Goal: Book appointment/travel/reservation

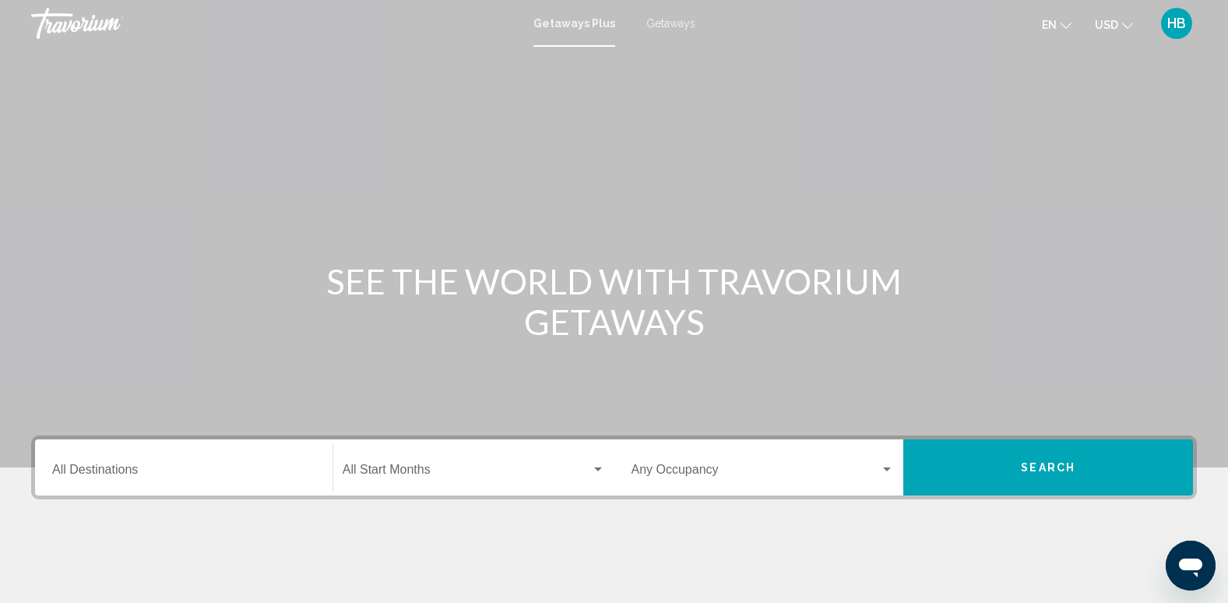
click at [660, 22] on span "Getaways" at bounding box center [670, 23] width 49 height 12
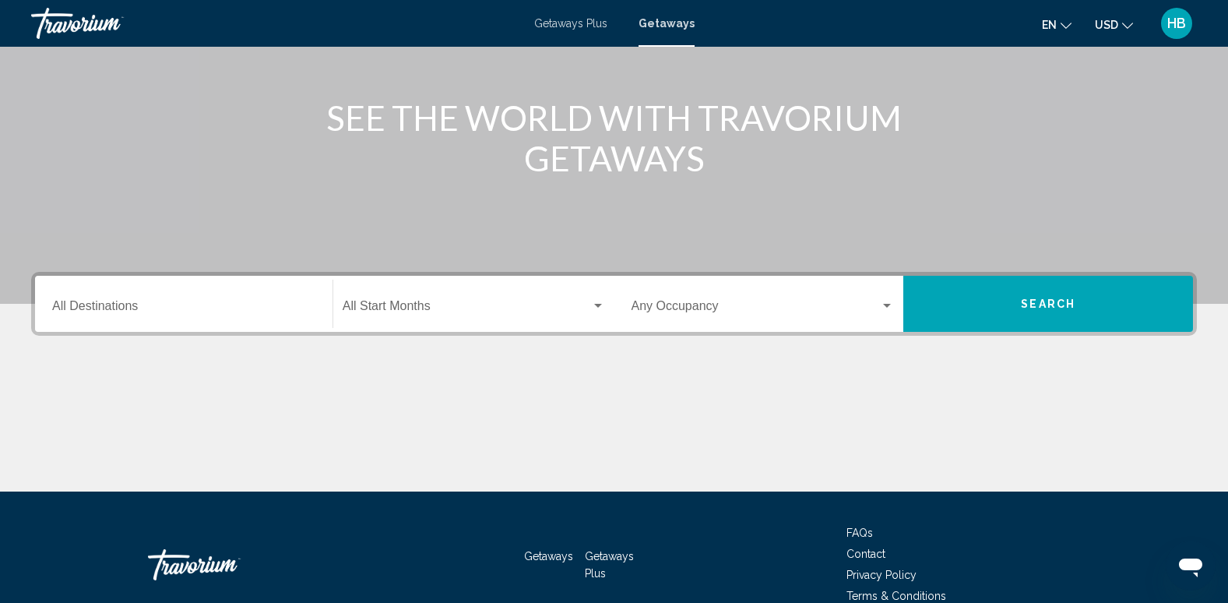
scroll to position [164, 0]
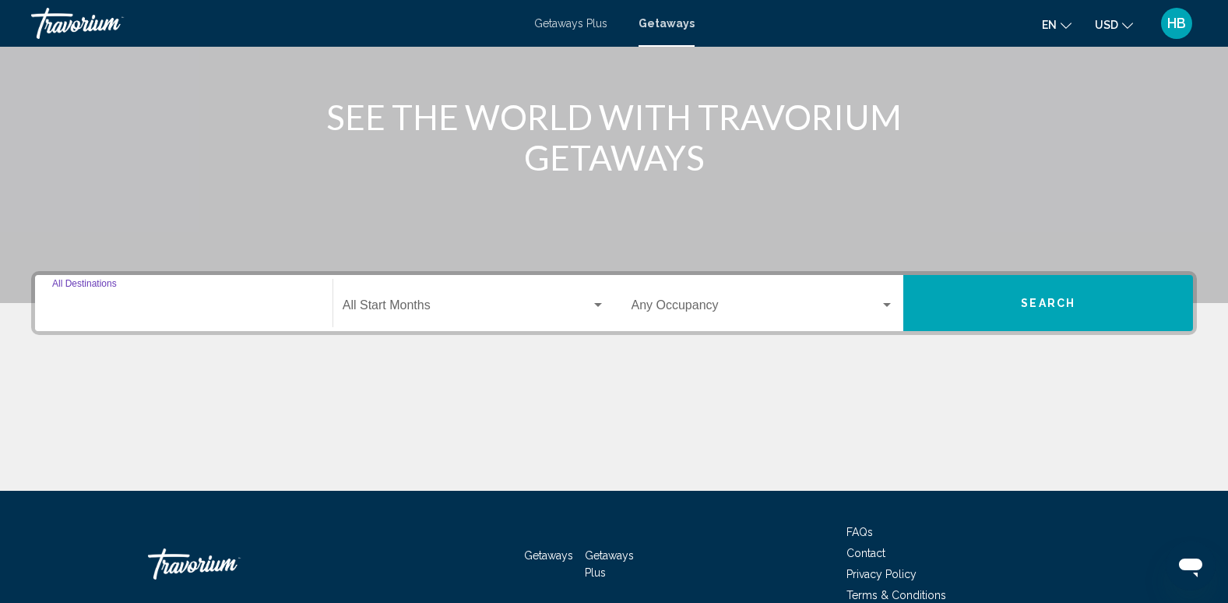
click at [156, 313] on input "Destination All Destinations" at bounding box center [183, 308] width 263 height 14
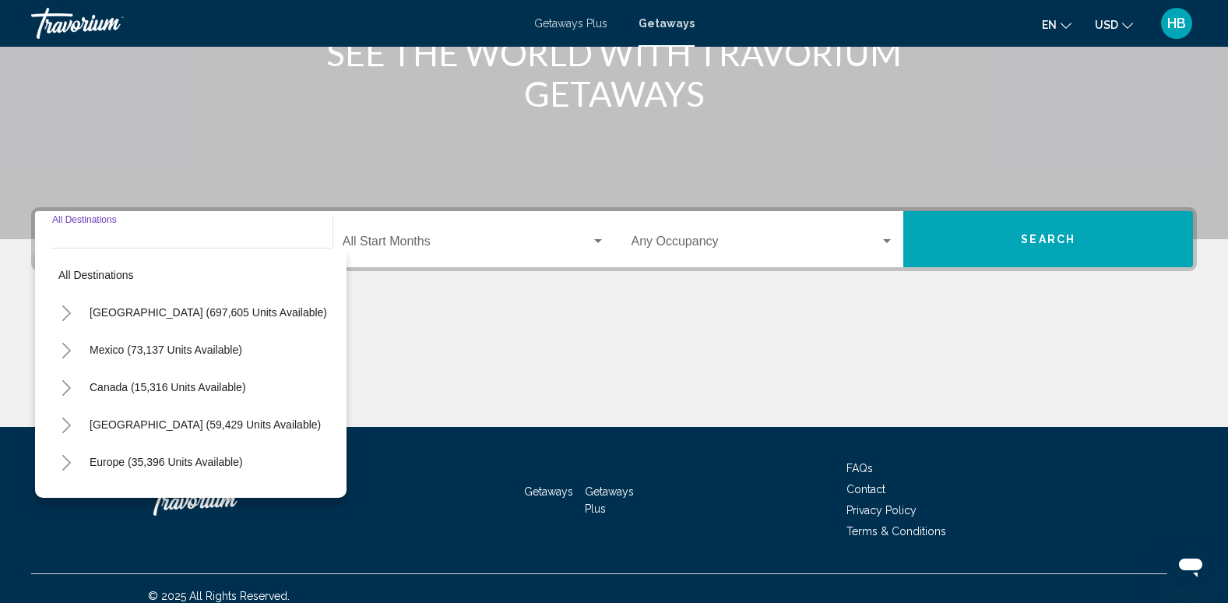
scroll to position [243, 0]
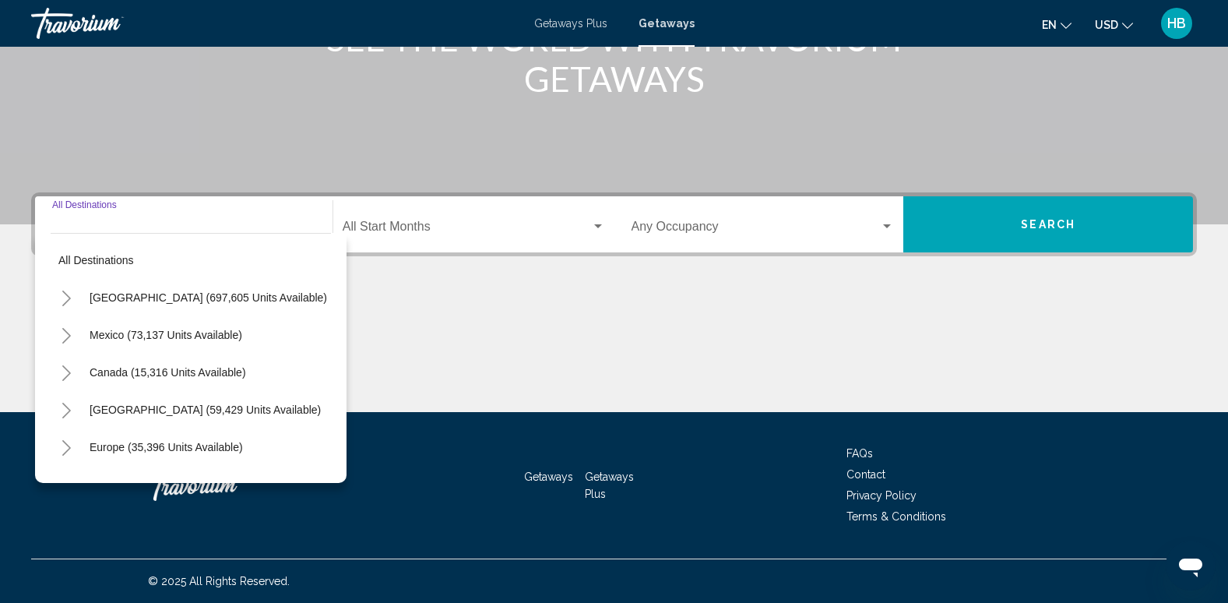
click at [62, 335] on icon "Toggle Mexico (73,137 units available)" at bounding box center [67, 336] width 12 height 16
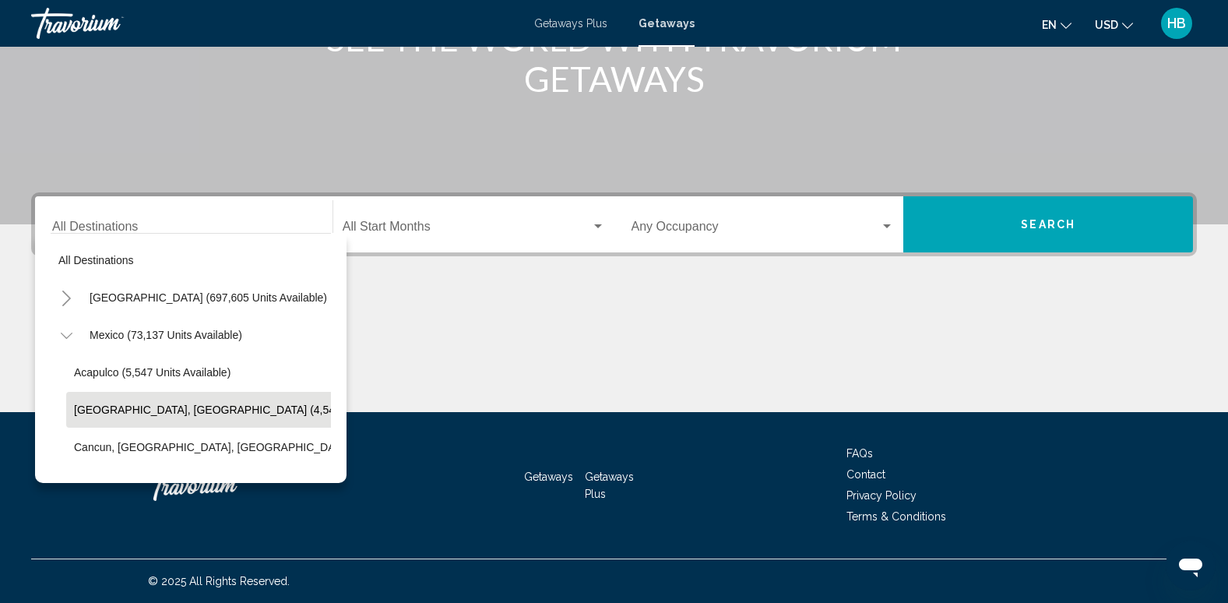
click at [158, 411] on span "[GEOGRAPHIC_DATA], [GEOGRAPHIC_DATA] (4,540 units available)" at bounding box center [246, 409] width 345 height 12
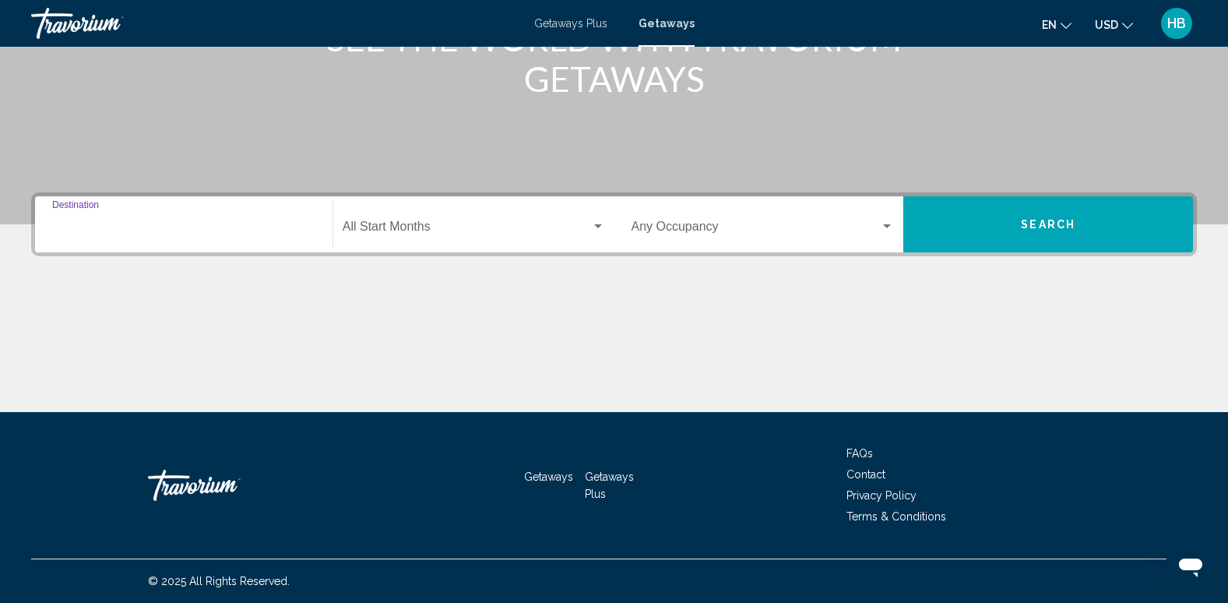
type input "**********"
click at [994, 223] on button "Search" at bounding box center [1048, 224] width 290 height 56
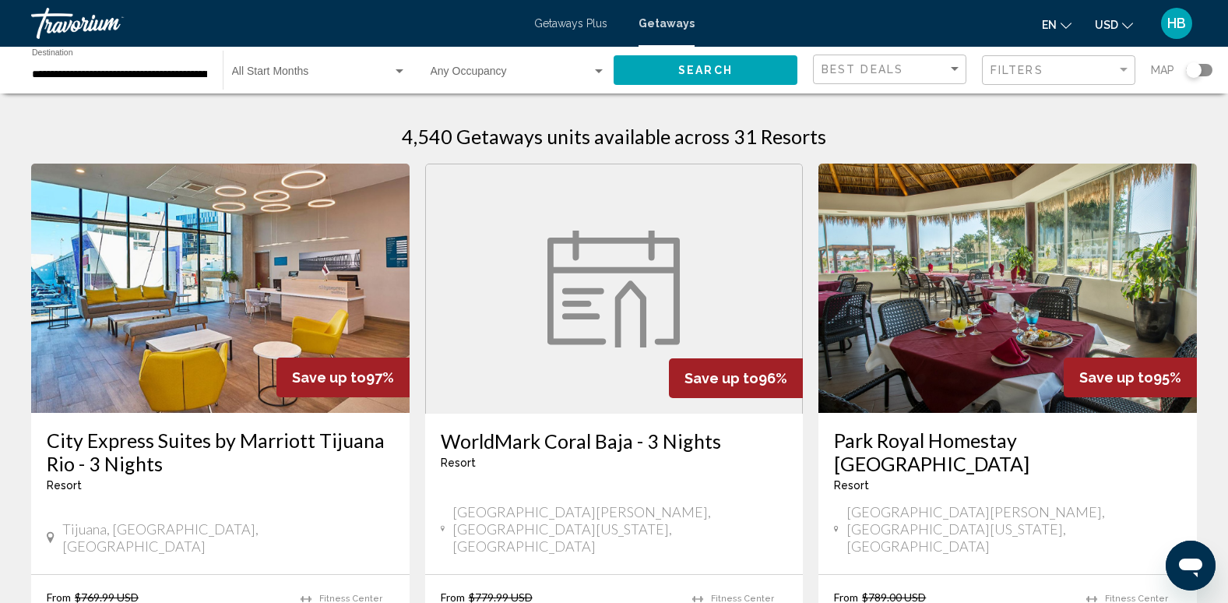
click at [812, 417] on app-weeks-search-item "Save up to 95% Park Royal Homestay [GEOGRAPHIC_DATA] - This is an adults only r…" at bounding box center [1008, 442] width 394 height 557
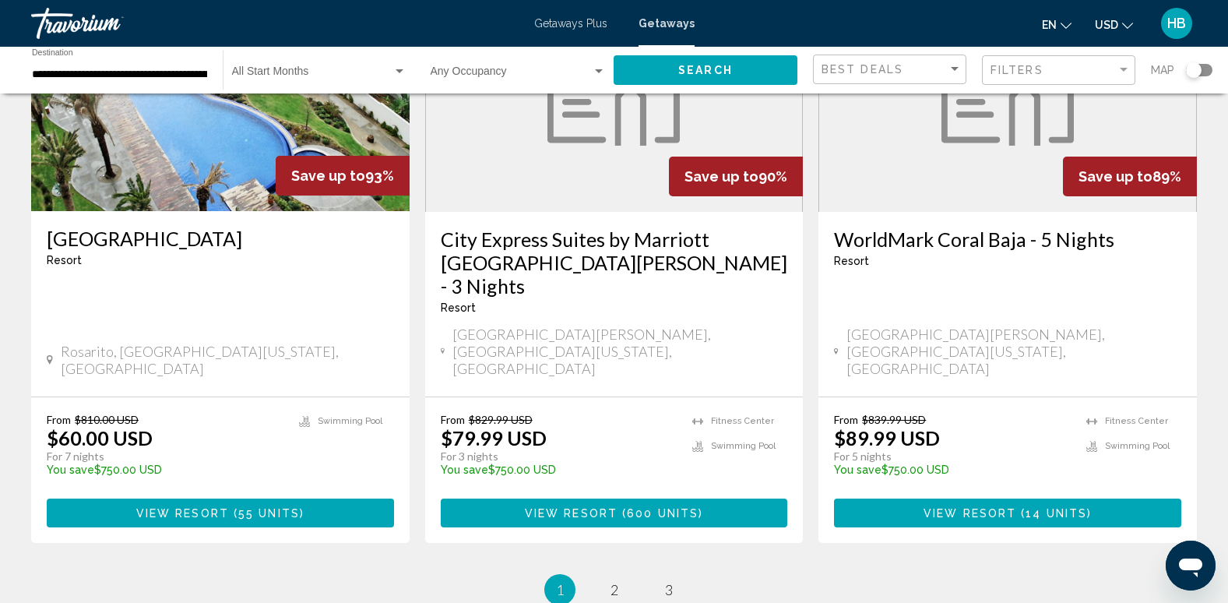
scroll to position [1947, 0]
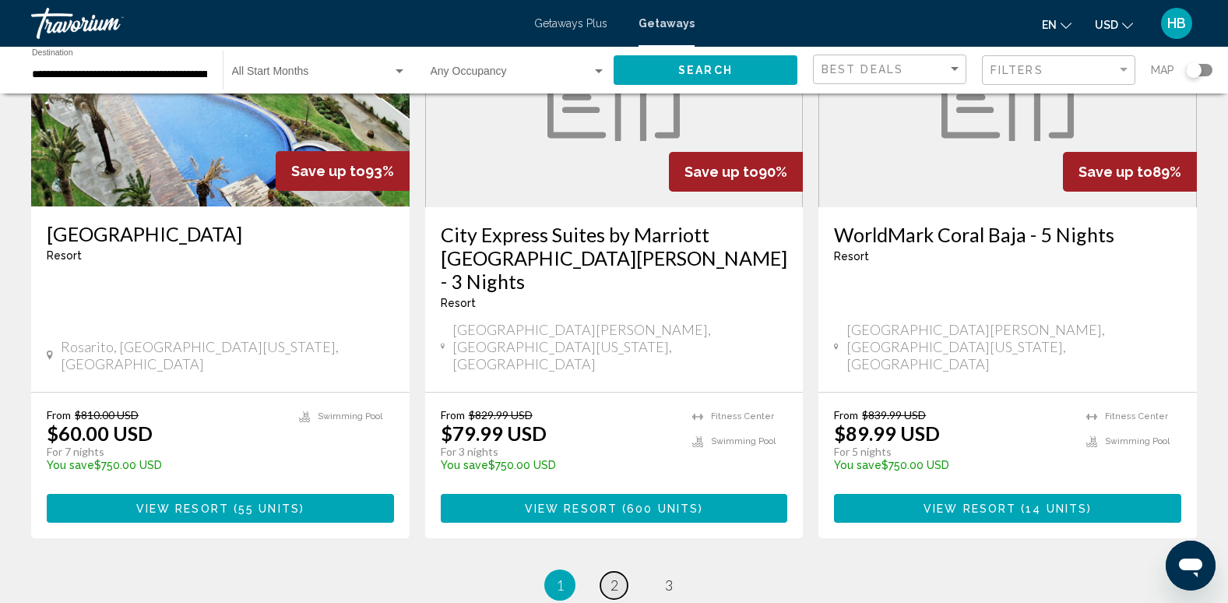
click at [610, 576] on span "2" at bounding box center [614, 584] width 8 height 17
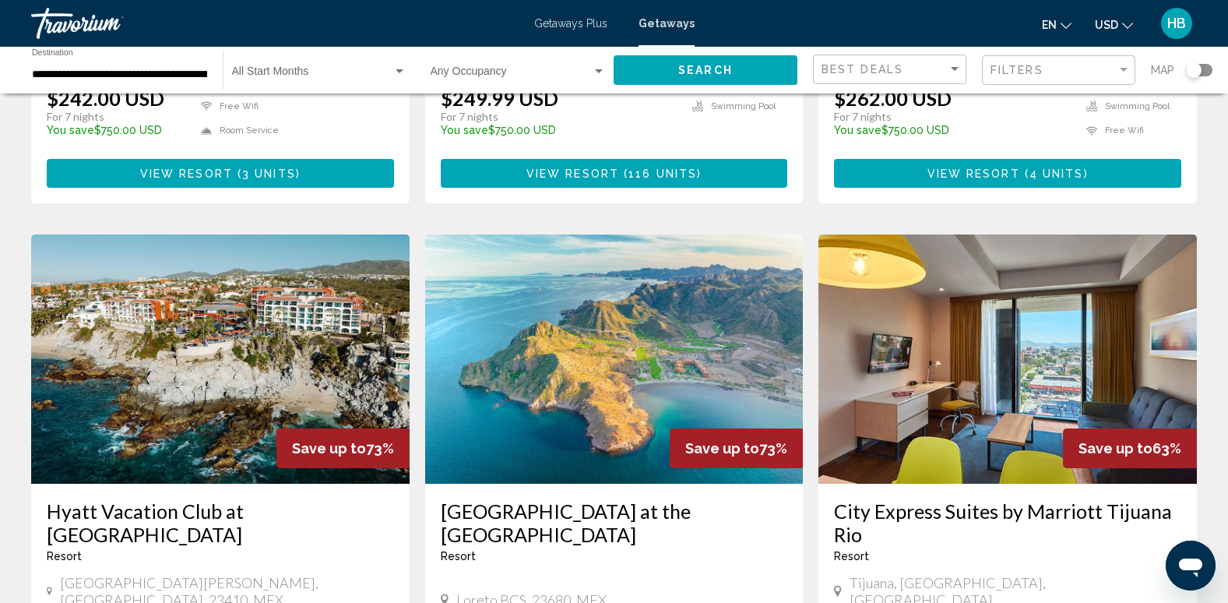
scroll to position [1954, 0]
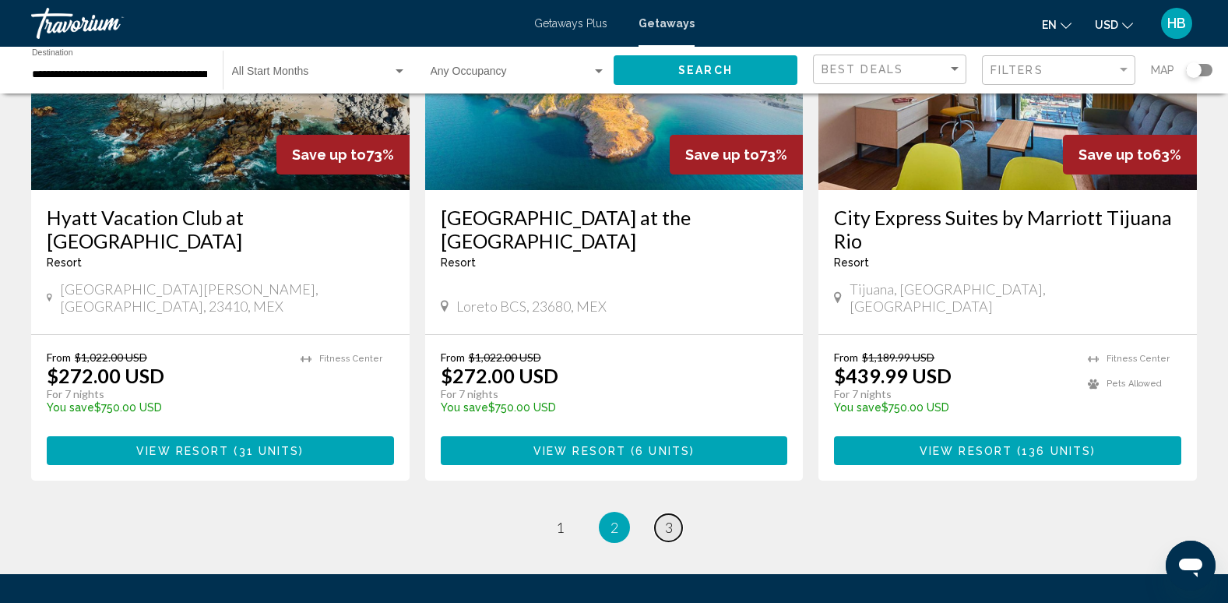
click at [670, 519] on span "3" at bounding box center [669, 527] width 8 height 17
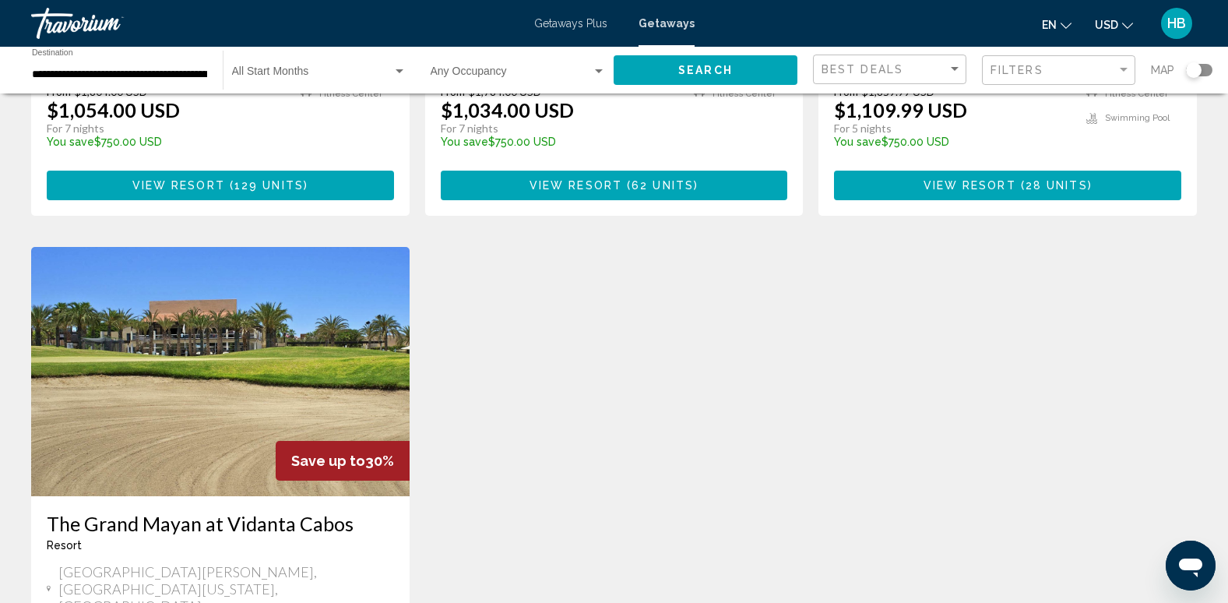
scroll to position [1317, 0]
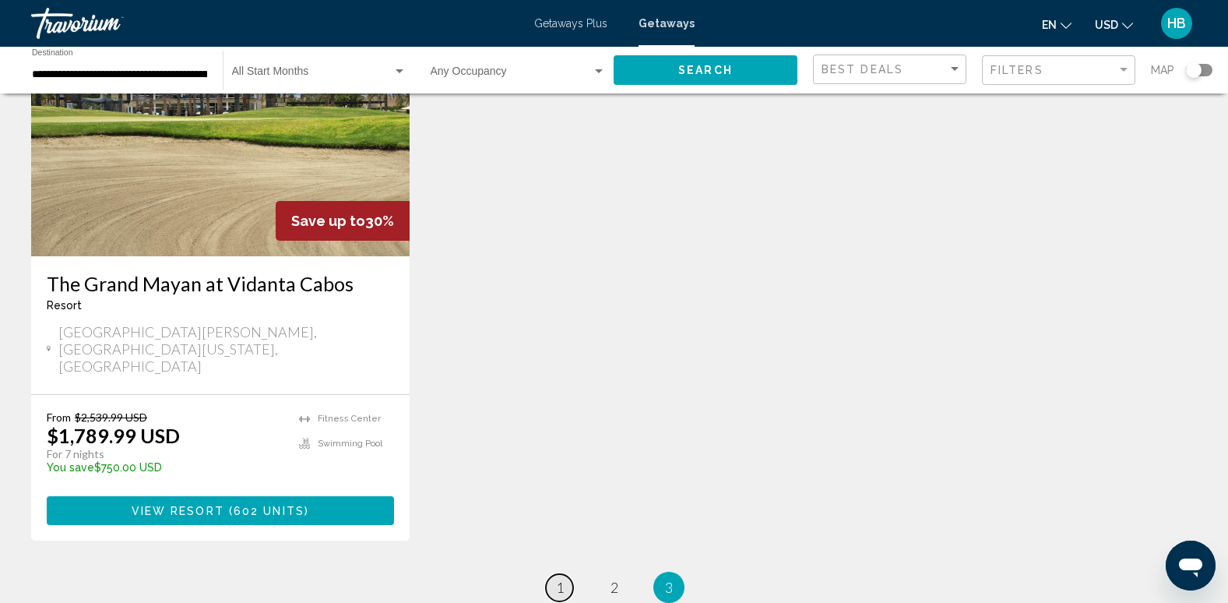
click at [556, 579] on span "1" at bounding box center [560, 587] width 8 height 17
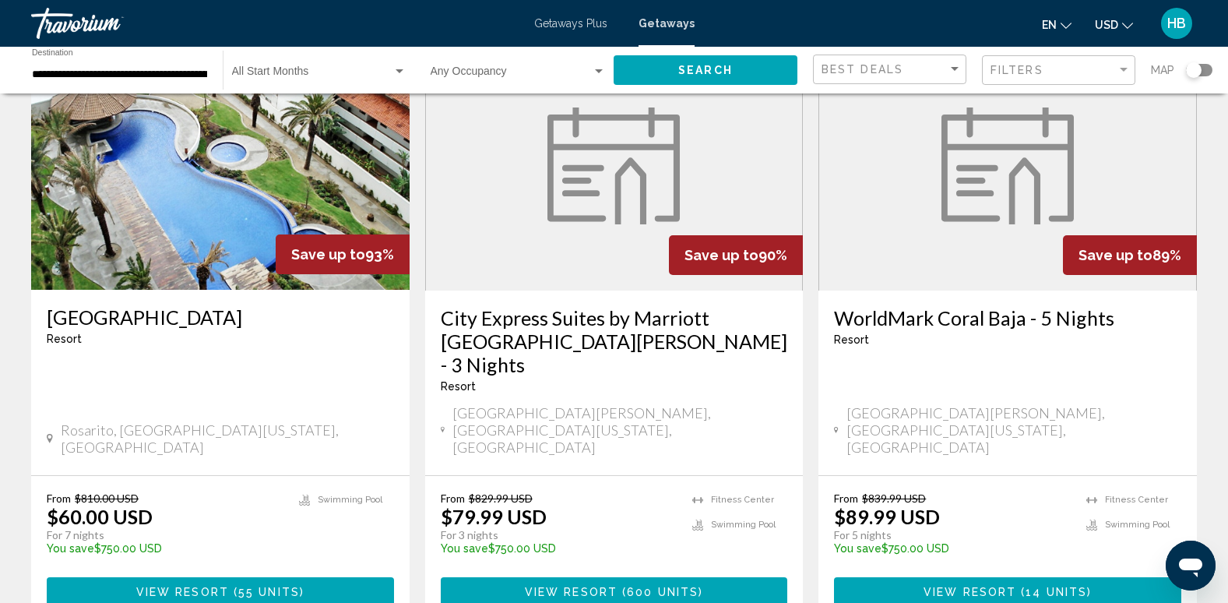
scroll to position [1865, 0]
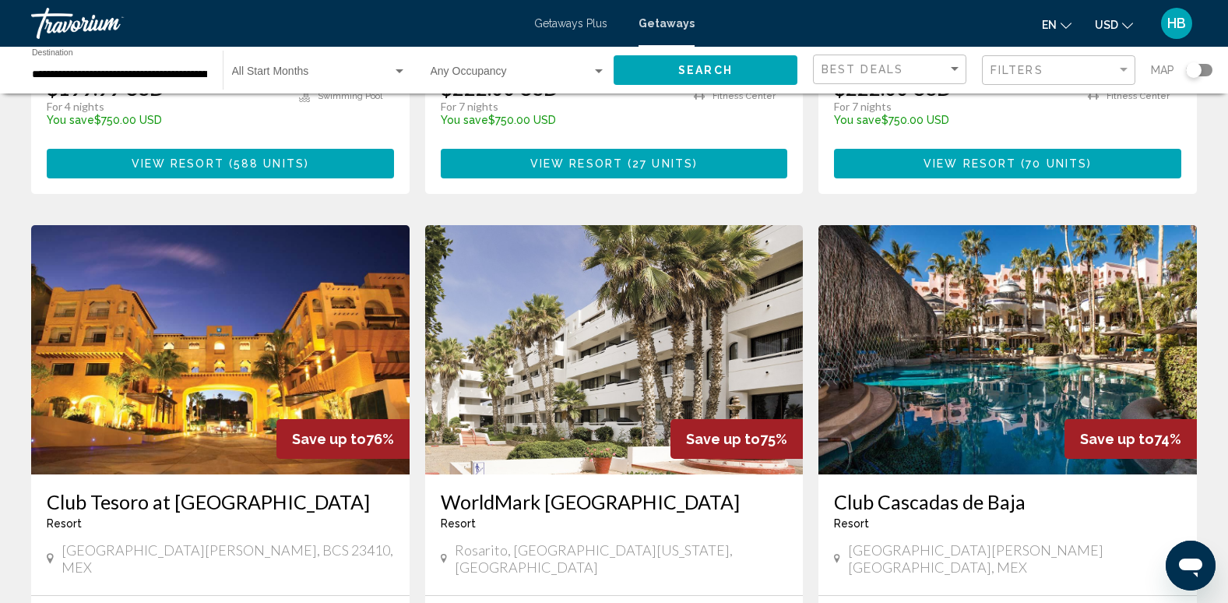
scroll to position [1123, 0]
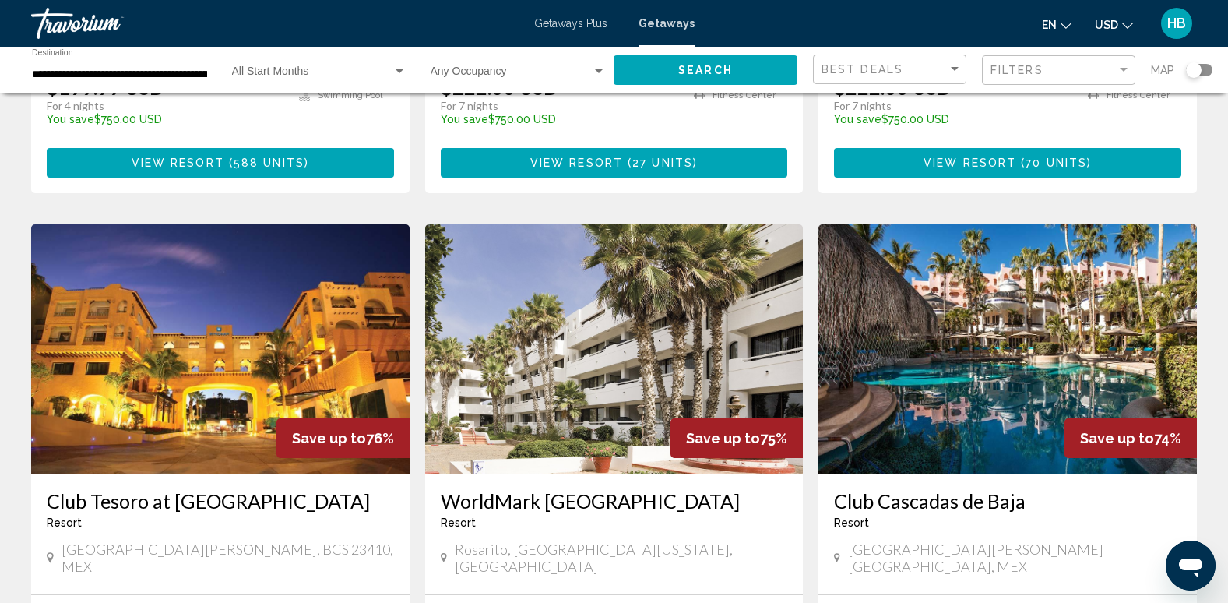
click at [625, 314] on img "Main content" at bounding box center [614, 348] width 378 height 249
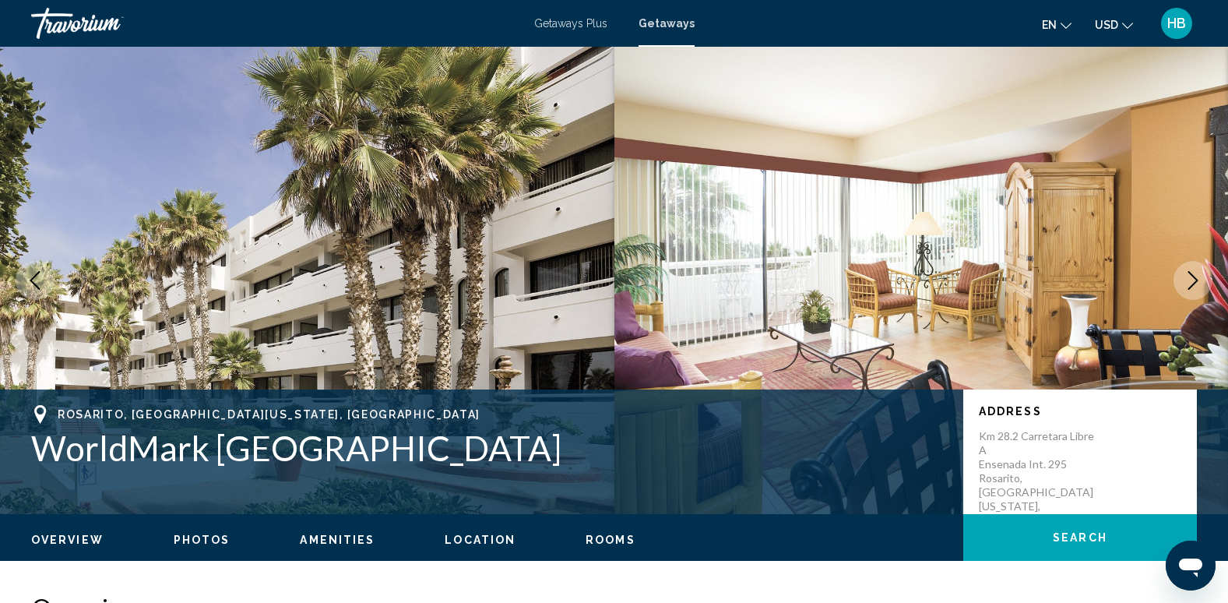
click at [1194, 277] on icon "Next image" at bounding box center [1193, 280] width 10 height 19
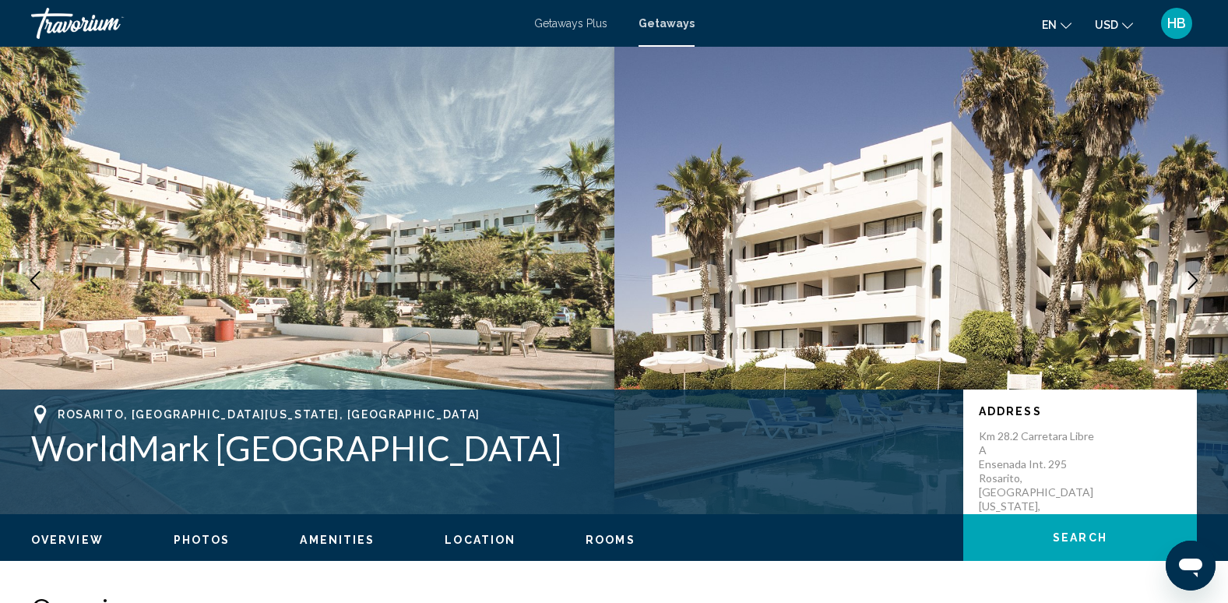
click at [1194, 277] on icon "Next image" at bounding box center [1193, 280] width 10 height 19
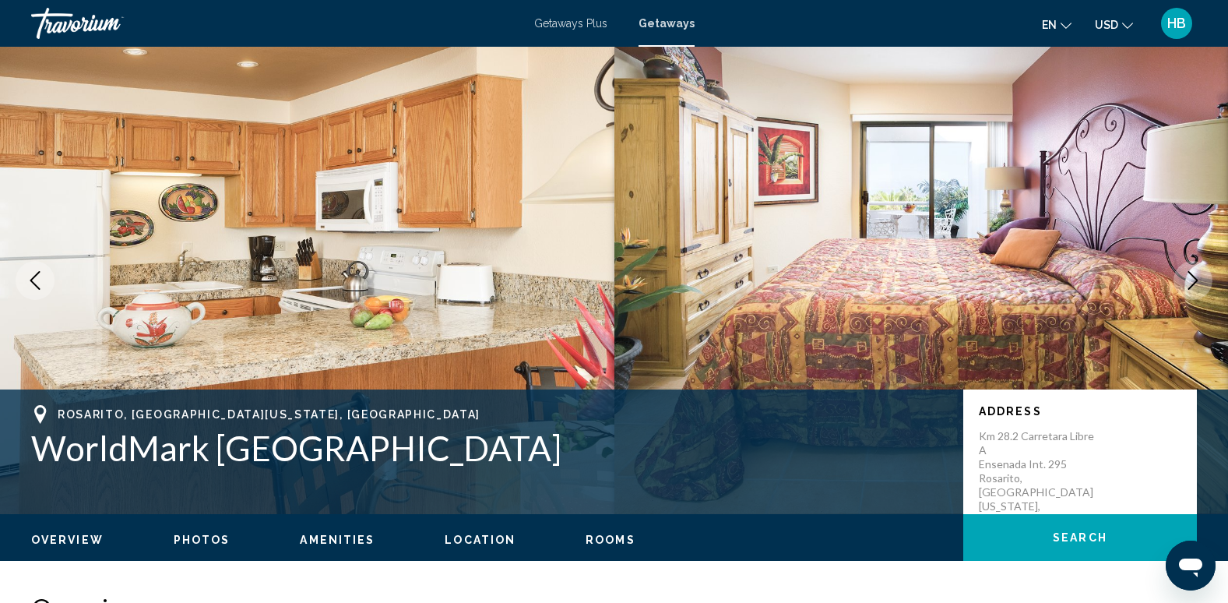
click at [1194, 277] on icon "Next image" at bounding box center [1193, 280] width 10 height 19
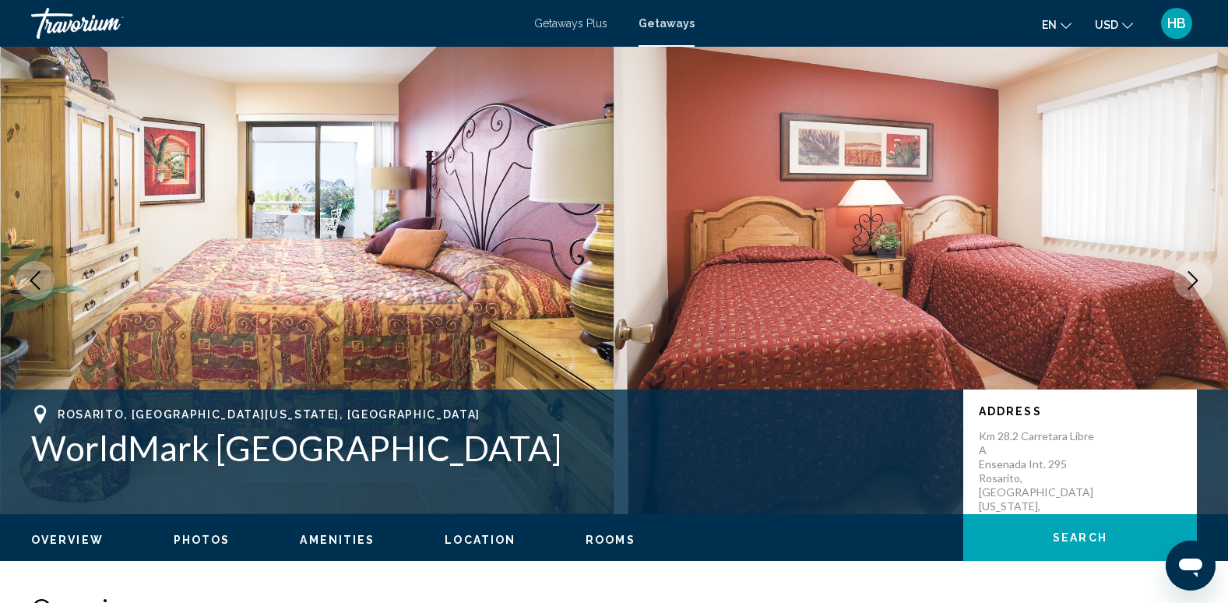
click at [1194, 277] on icon "Next image" at bounding box center [1193, 280] width 10 height 19
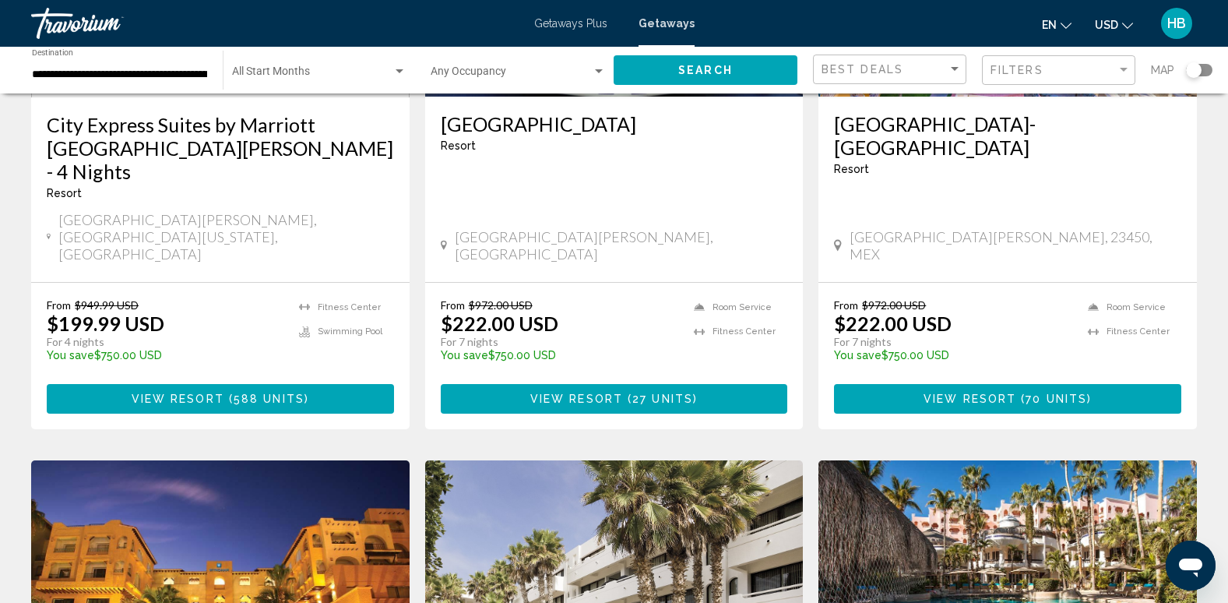
scroll to position [1121, 0]
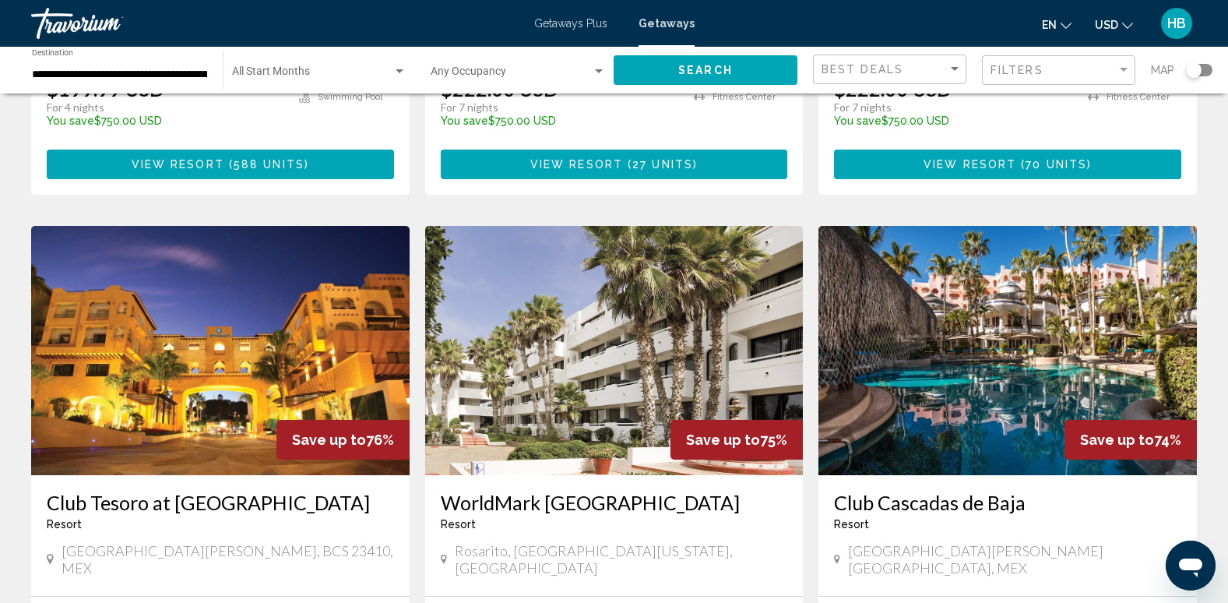
click at [996, 339] on img "Main content" at bounding box center [1007, 350] width 378 height 249
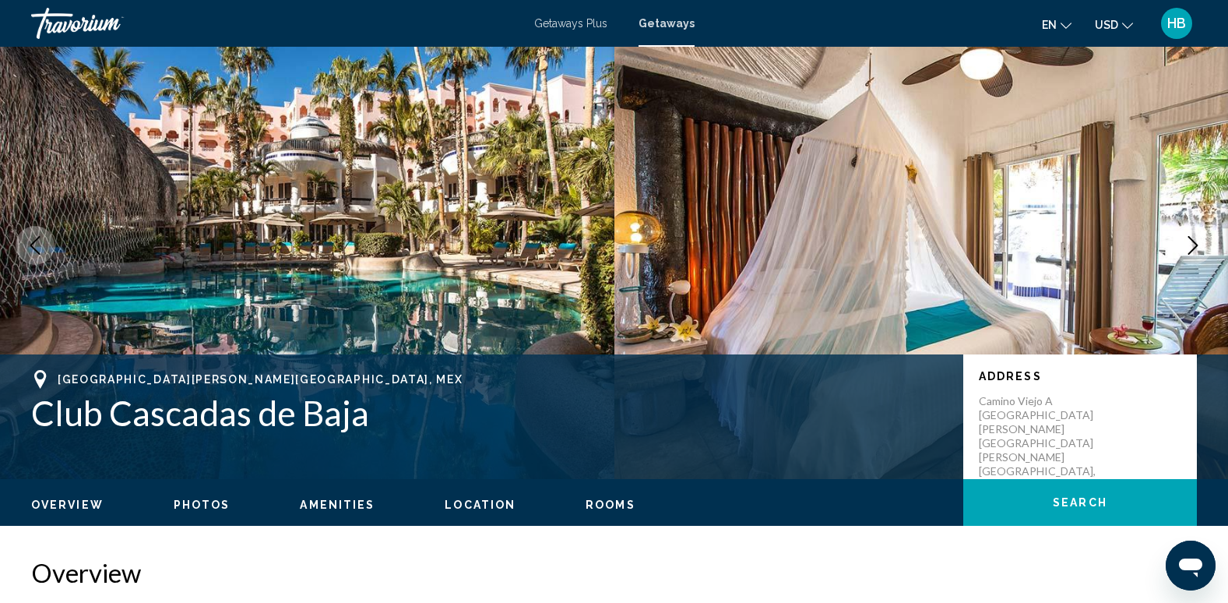
scroll to position [36, 0]
click at [1187, 248] on icon "Next image" at bounding box center [1193, 244] width 19 height 19
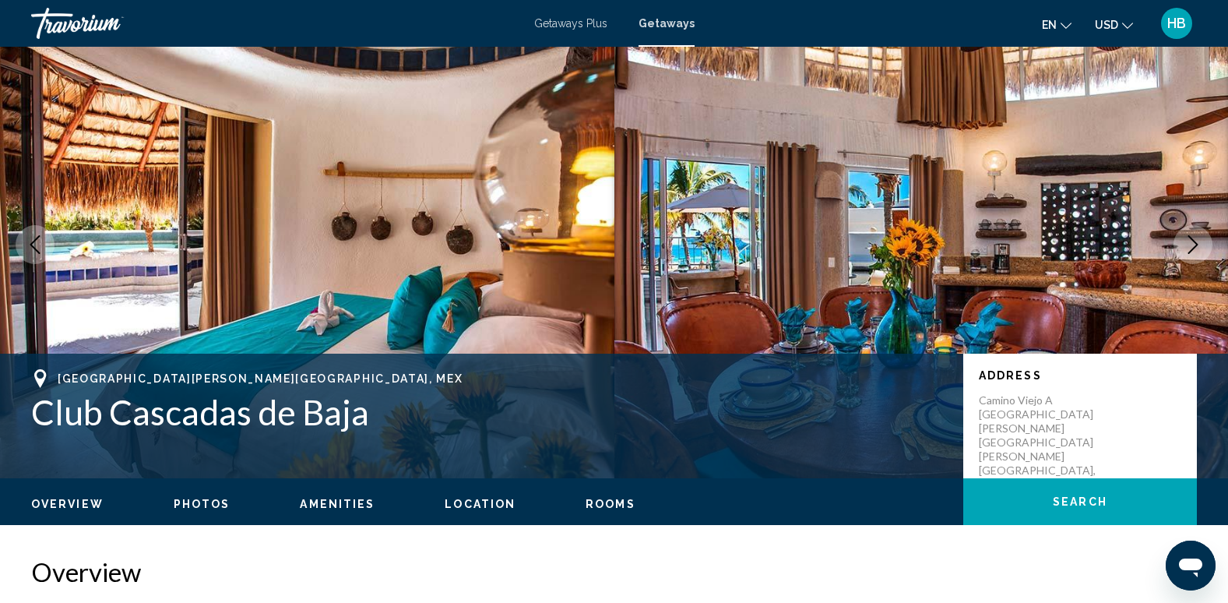
click at [1187, 248] on icon "Next image" at bounding box center [1193, 244] width 19 height 19
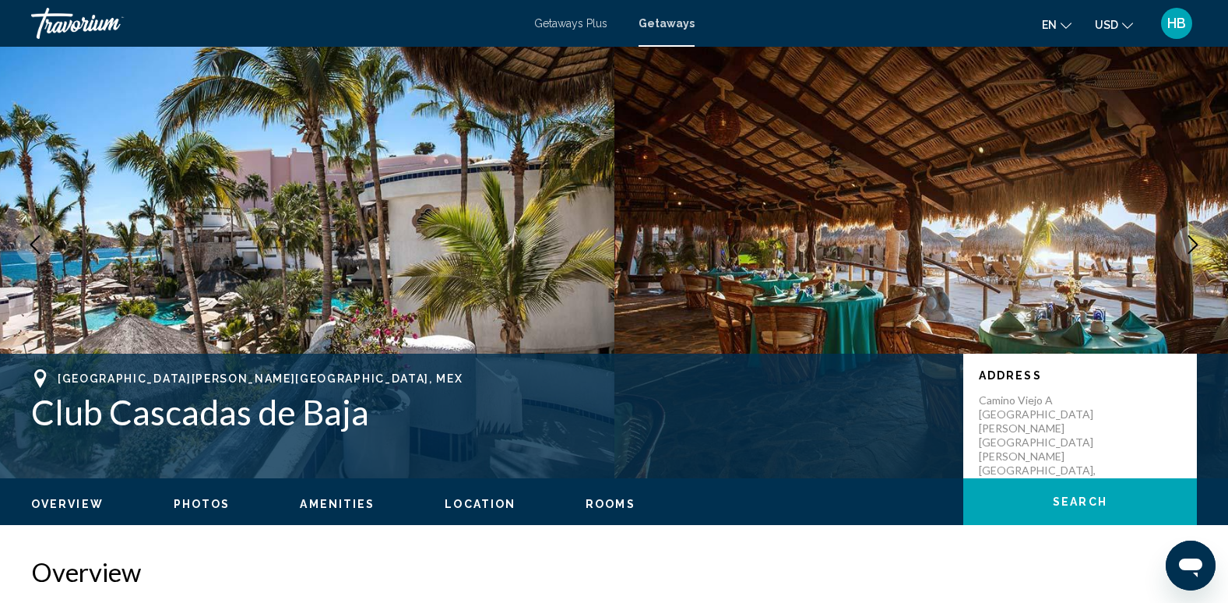
click at [1193, 241] on icon "Next image" at bounding box center [1193, 244] width 19 height 19
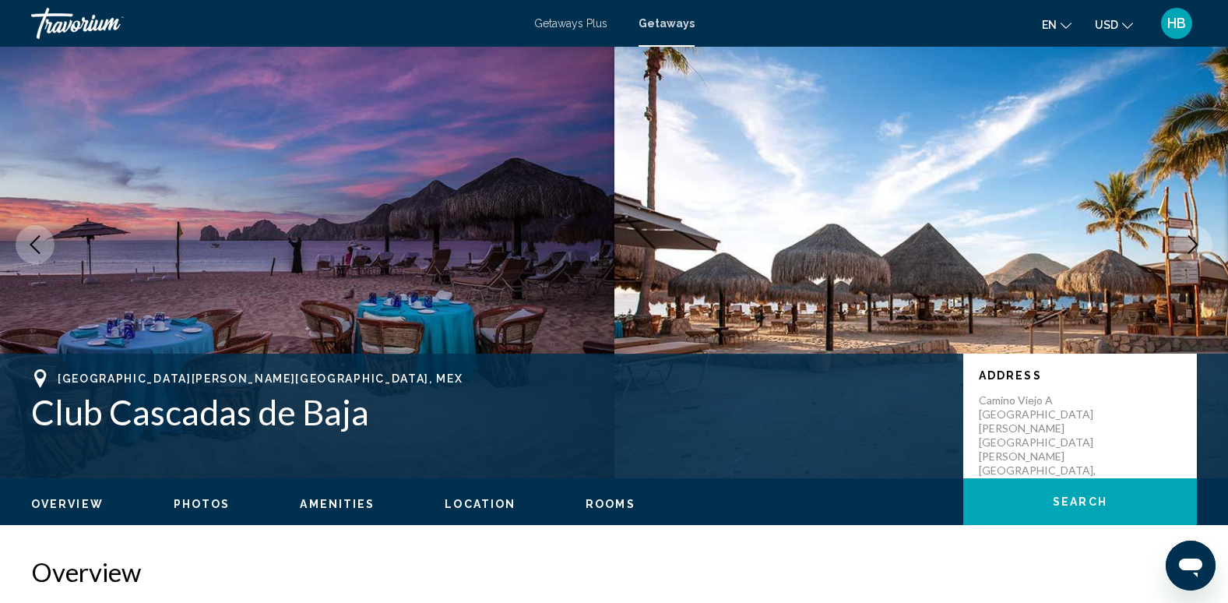
click at [1193, 241] on icon "Next image" at bounding box center [1193, 244] width 19 height 19
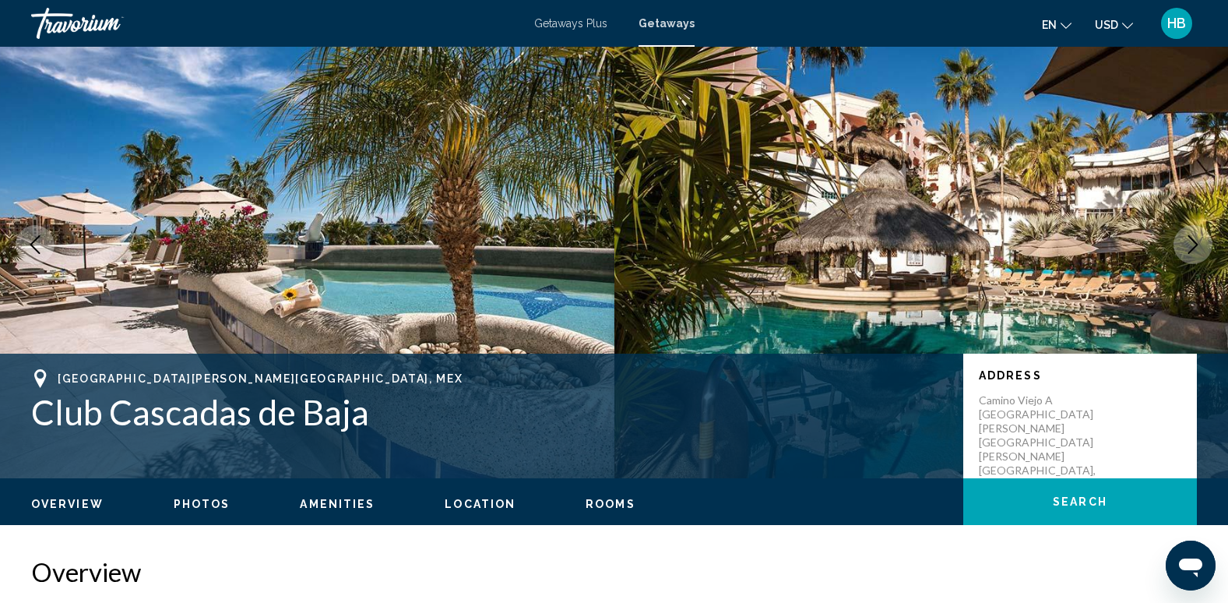
click at [1193, 241] on icon "Next image" at bounding box center [1193, 244] width 19 height 19
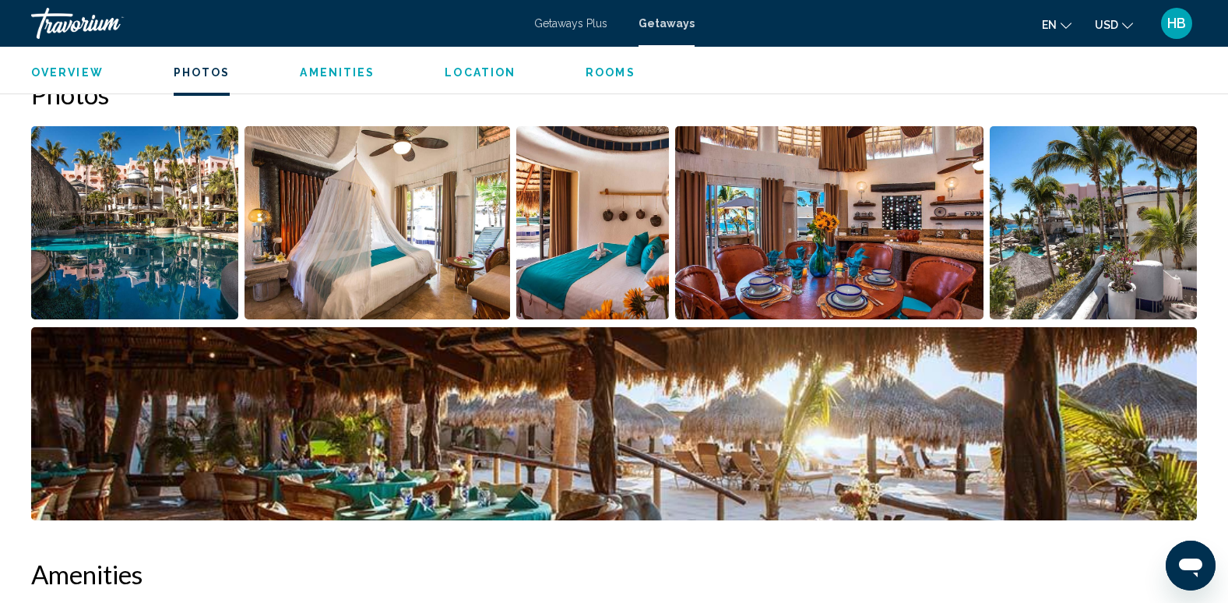
scroll to position [710, 0]
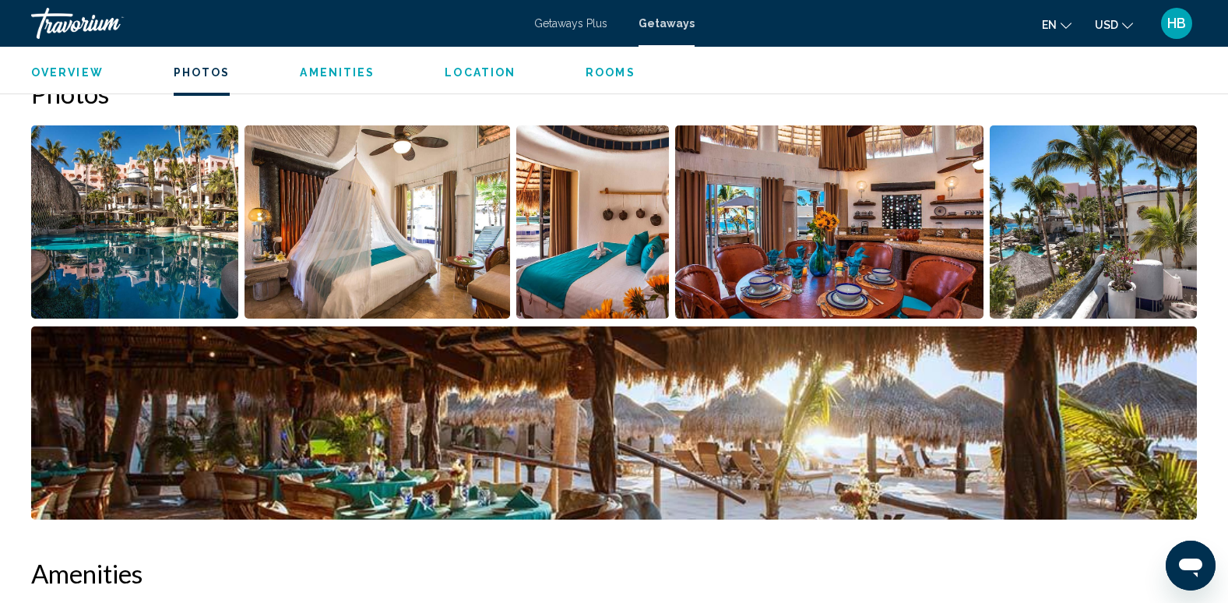
click at [875, 431] on img "Open full-screen image slider" at bounding box center [614, 422] width 1166 height 193
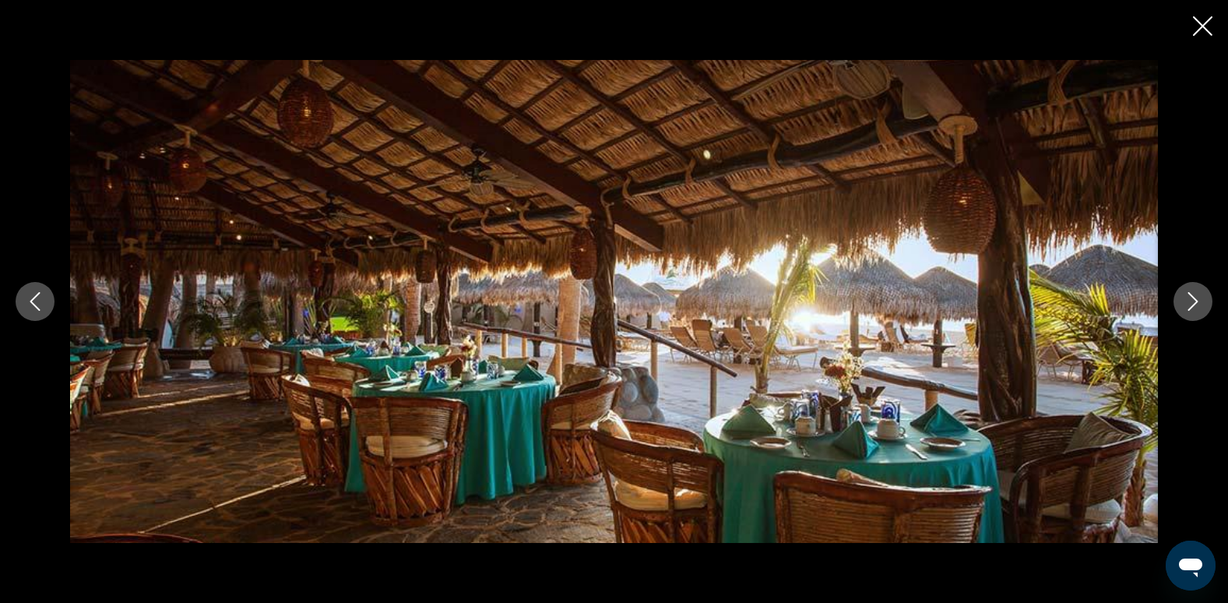
click at [1191, 305] on icon "Next image" at bounding box center [1193, 301] width 19 height 19
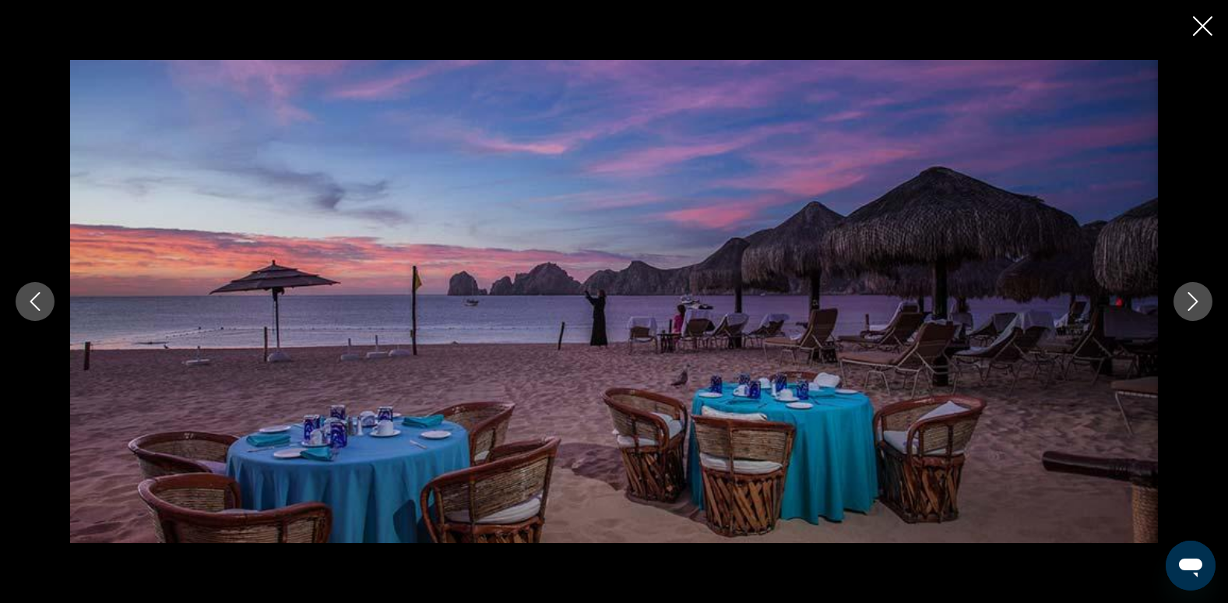
click at [1191, 305] on icon "Next image" at bounding box center [1193, 301] width 19 height 19
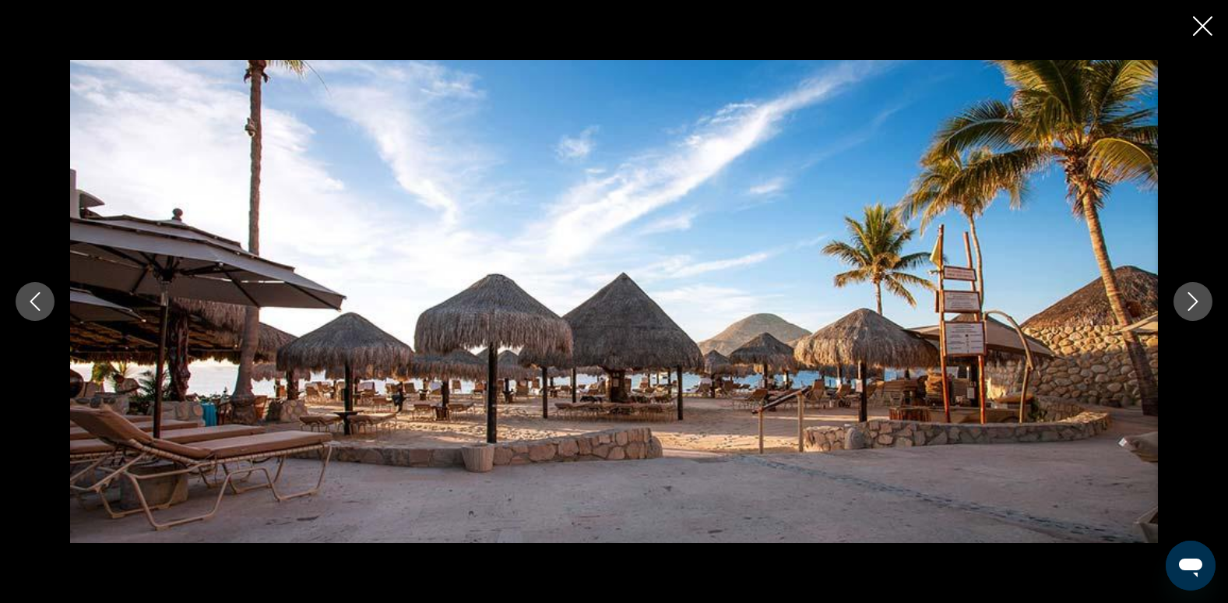
click at [1191, 305] on icon "Next image" at bounding box center [1193, 301] width 19 height 19
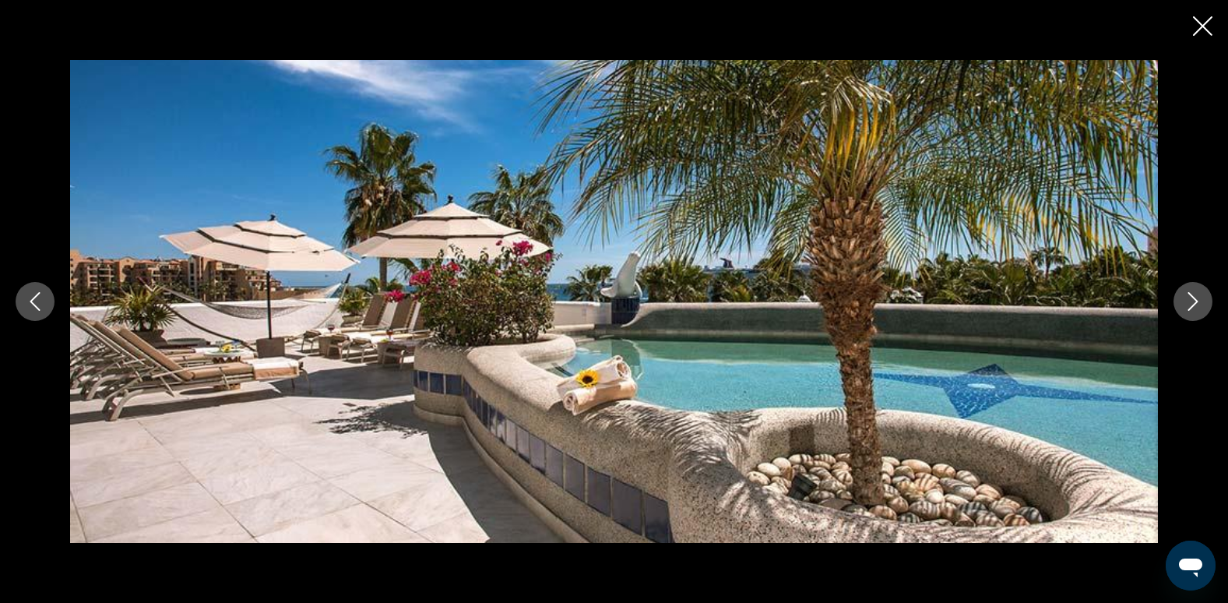
click at [1191, 305] on icon "Next image" at bounding box center [1193, 301] width 19 height 19
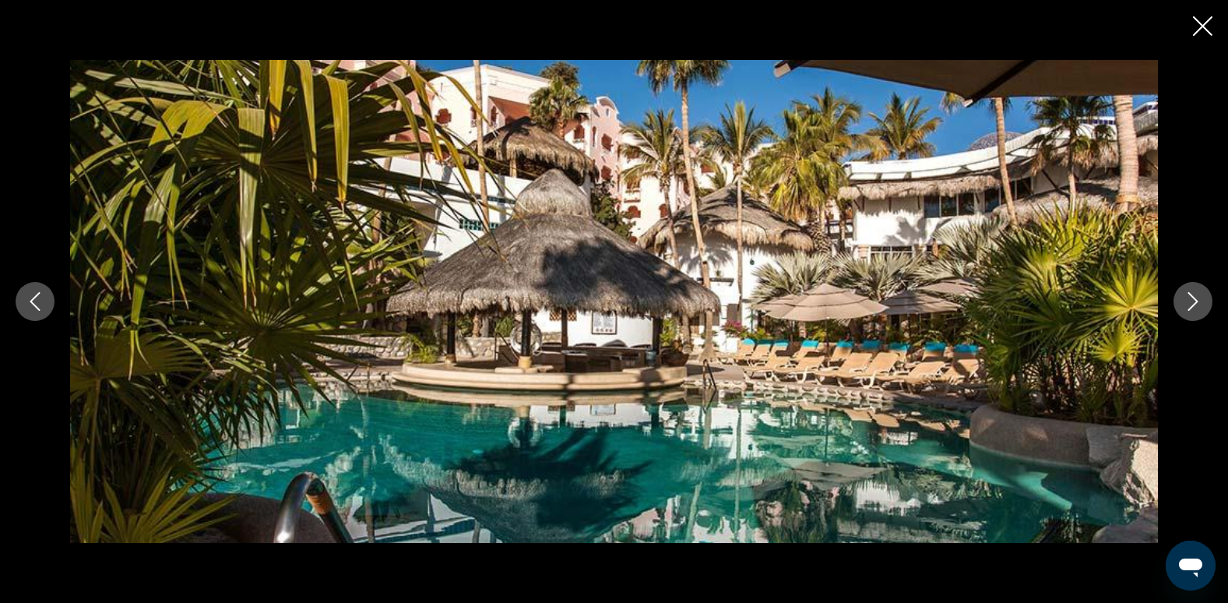
click at [1191, 305] on icon "Next image" at bounding box center [1193, 301] width 19 height 19
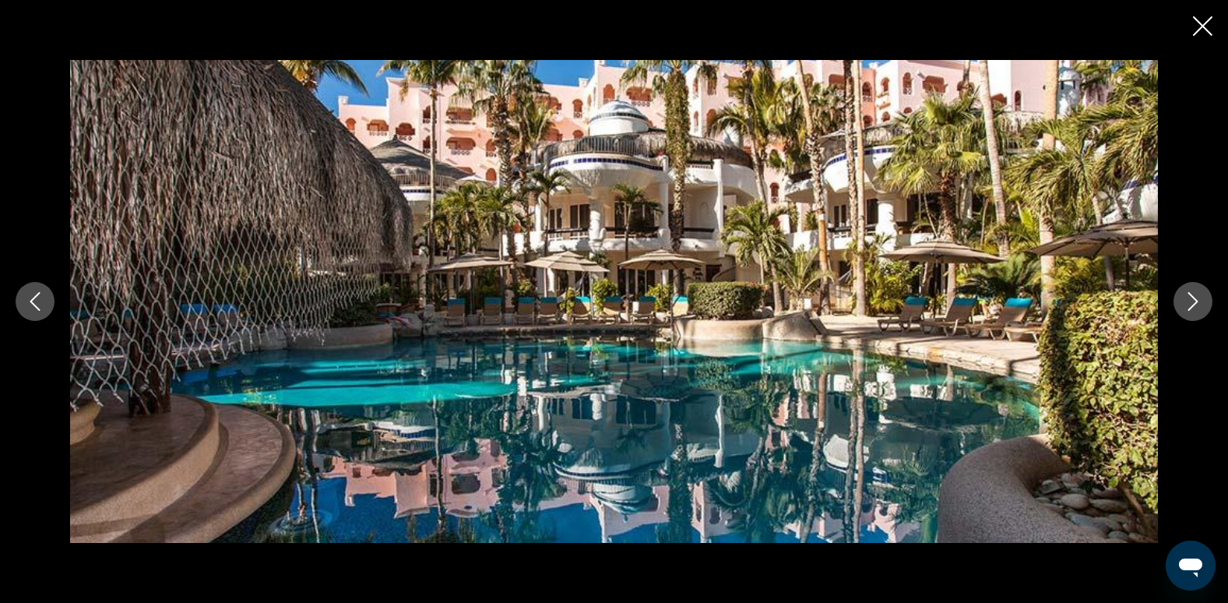
click at [1204, 25] on icon "Close slideshow" at bounding box center [1202, 25] width 19 height 19
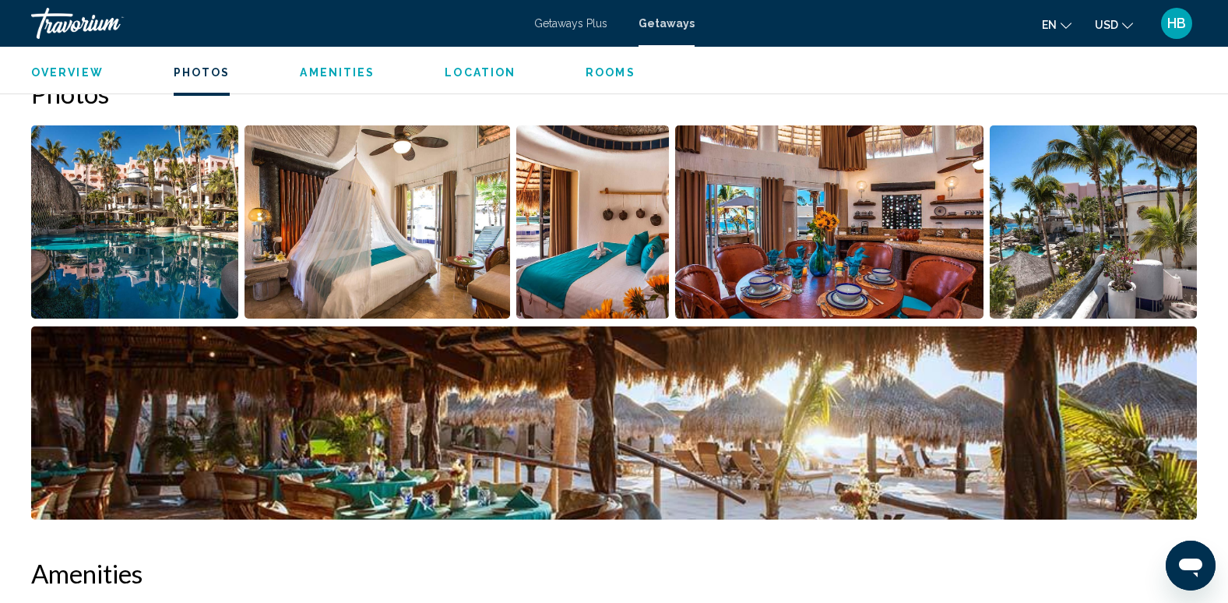
click at [593, 22] on span "Getaways Plus" at bounding box center [570, 23] width 73 height 12
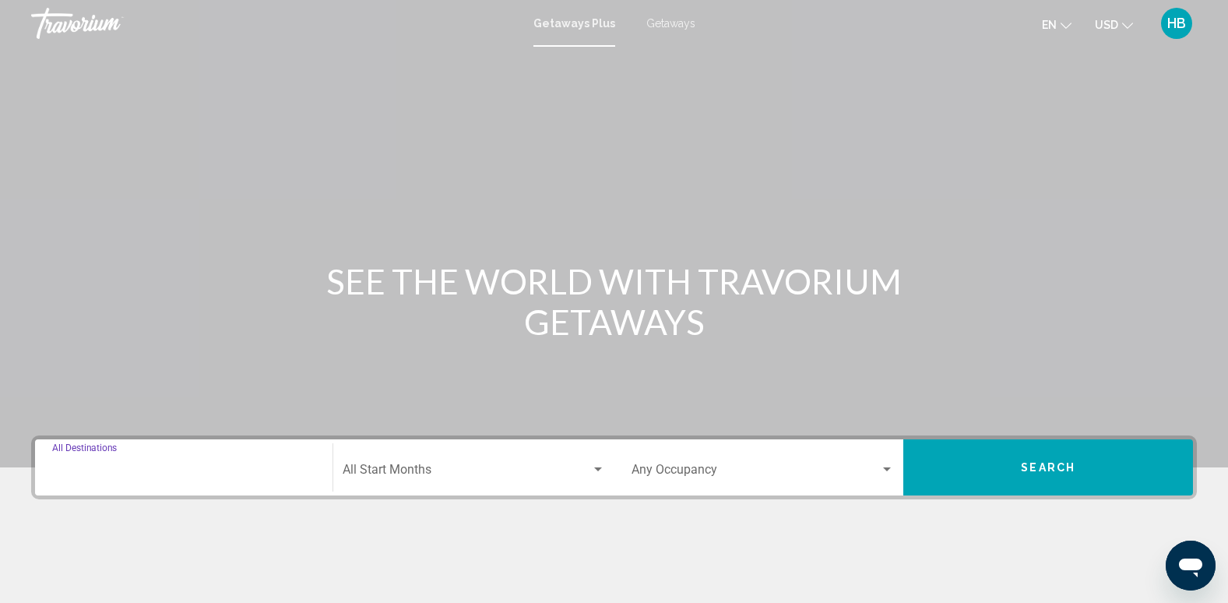
click at [87, 470] on input "Destination All Destinations" at bounding box center [183, 473] width 263 height 14
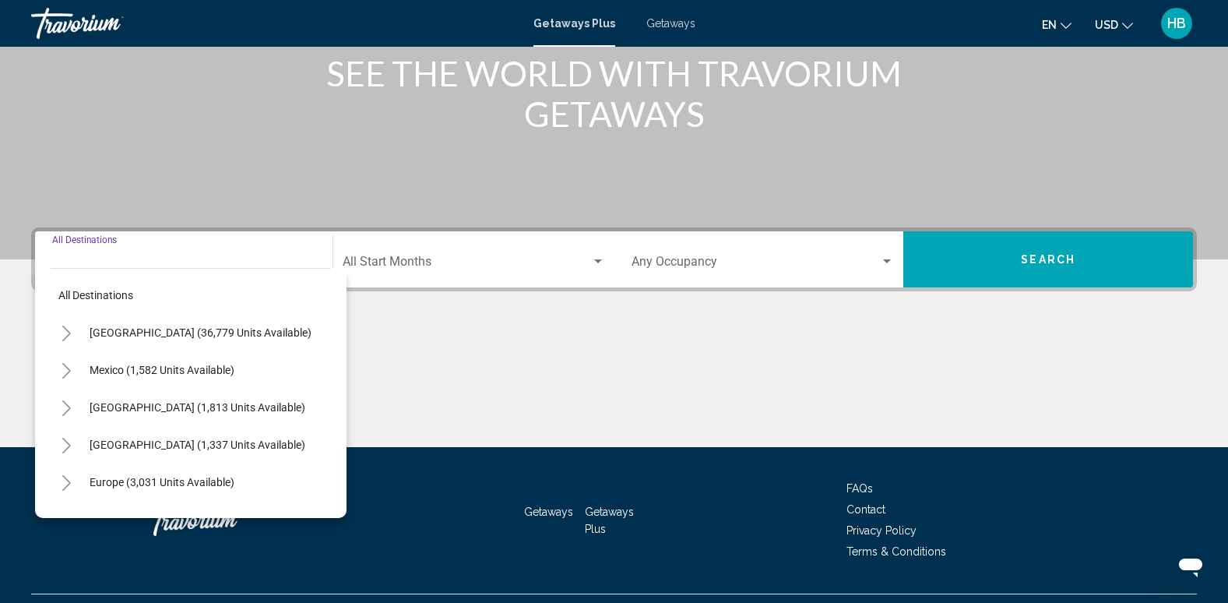
scroll to position [243, 0]
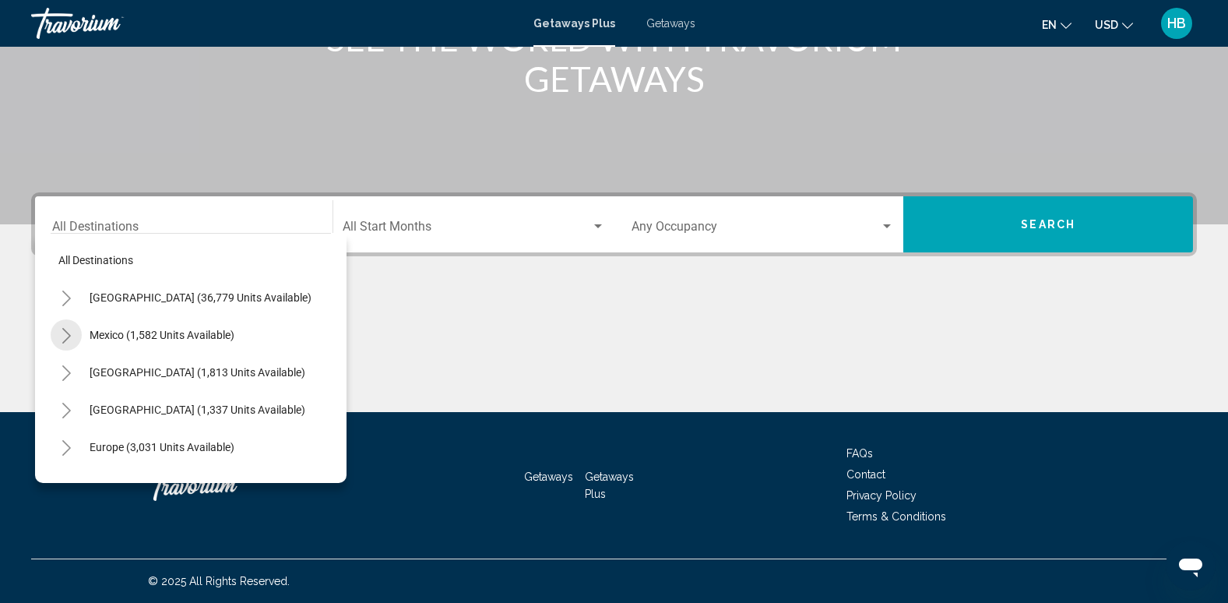
click at [64, 335] on icon "Toggle Mexico (1,582 units available)" at bounding box center [67, 336] width 12 height 16
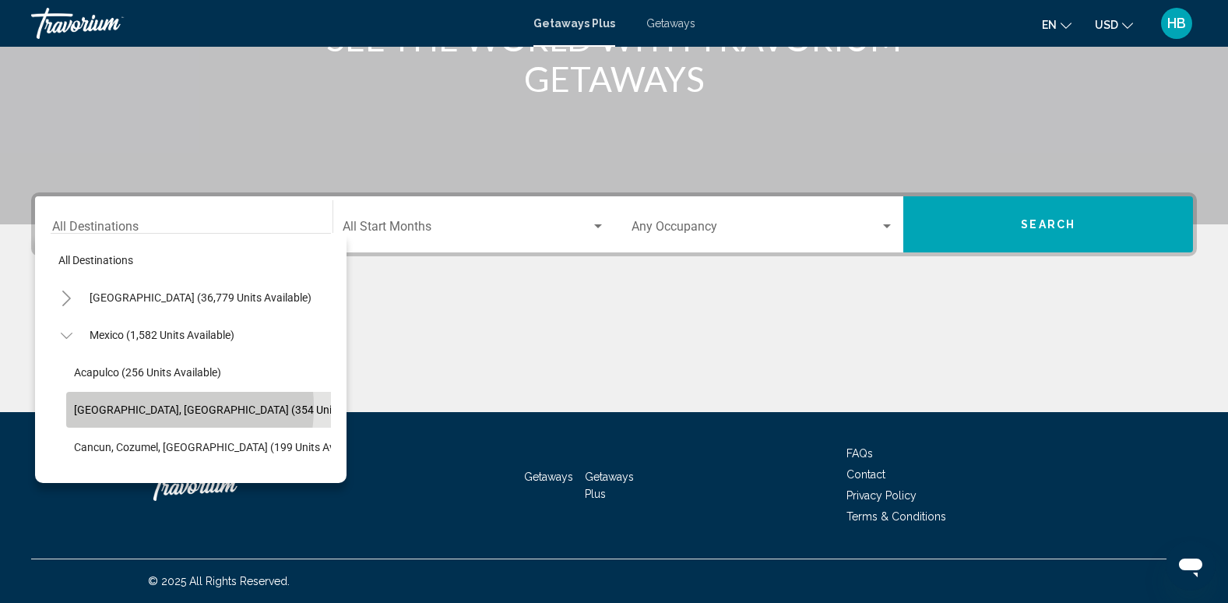
click at [147, 407] on span "[GEOGRAPHIC_DATA], [GEOGRAPHIC_DATA] (354 units available)" at bounding box center [232, 409] width 317 height 12
type input "**********"
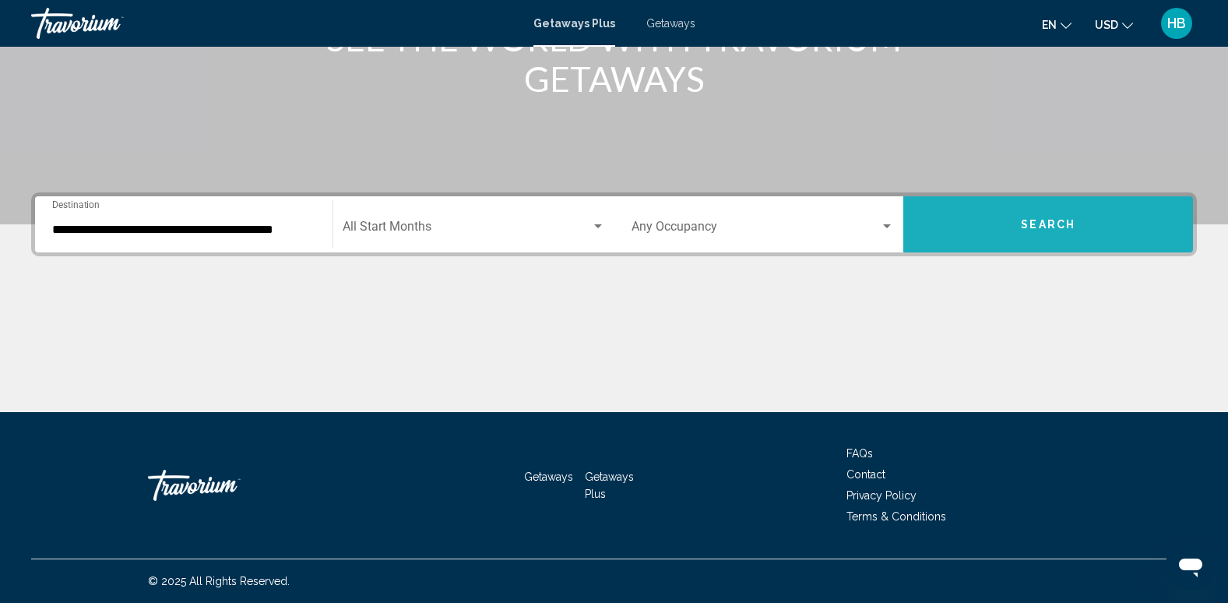
click at [1045, 227] on span "Search" at bounding box center [1048, 225] width 55 height 12
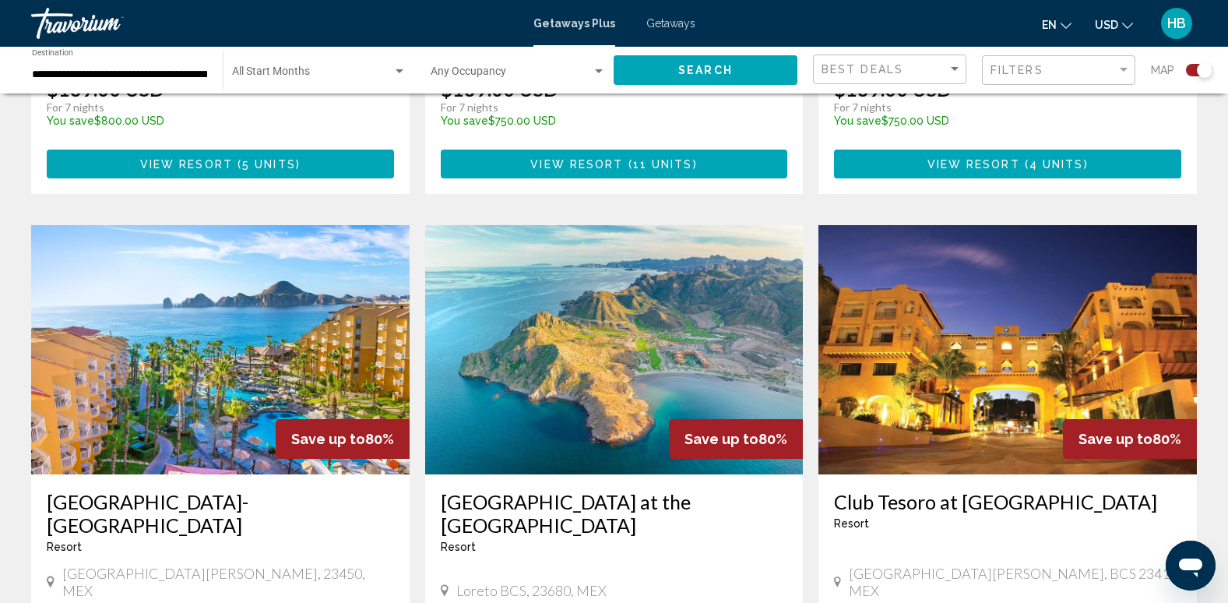
scroll to position [2336, 0]
